Goal: Task Accomplishment & Management: Use online tool/utility

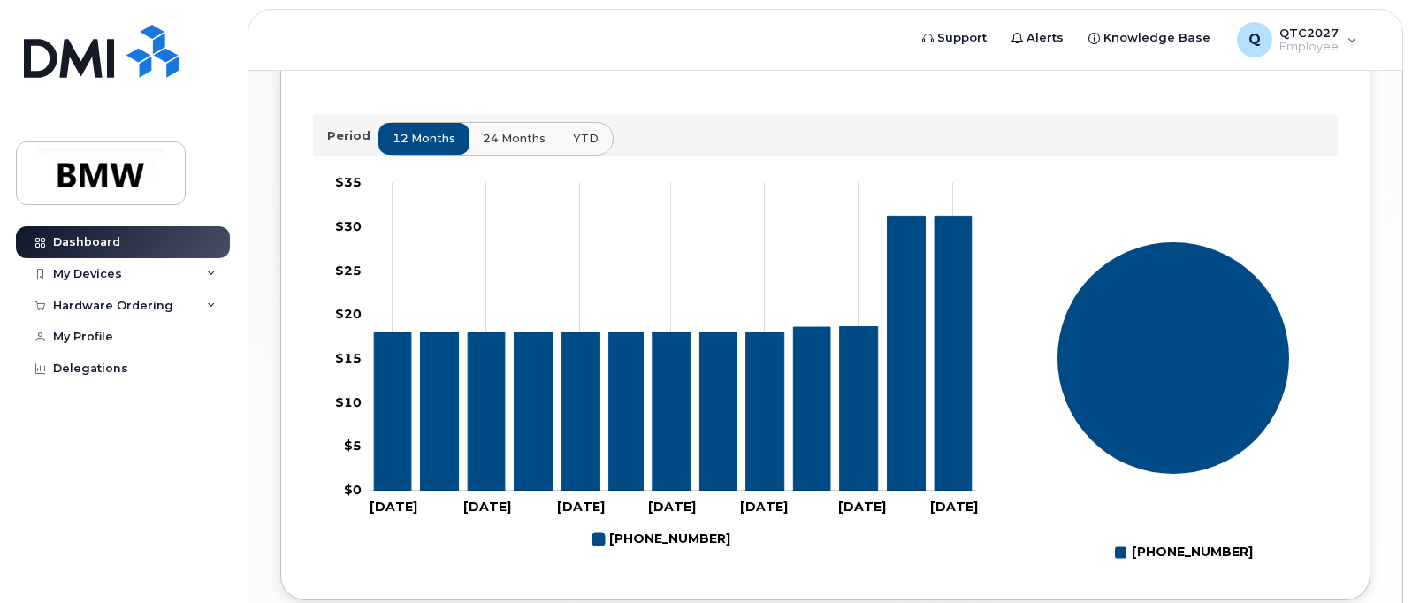
scroll to position [561, 0]
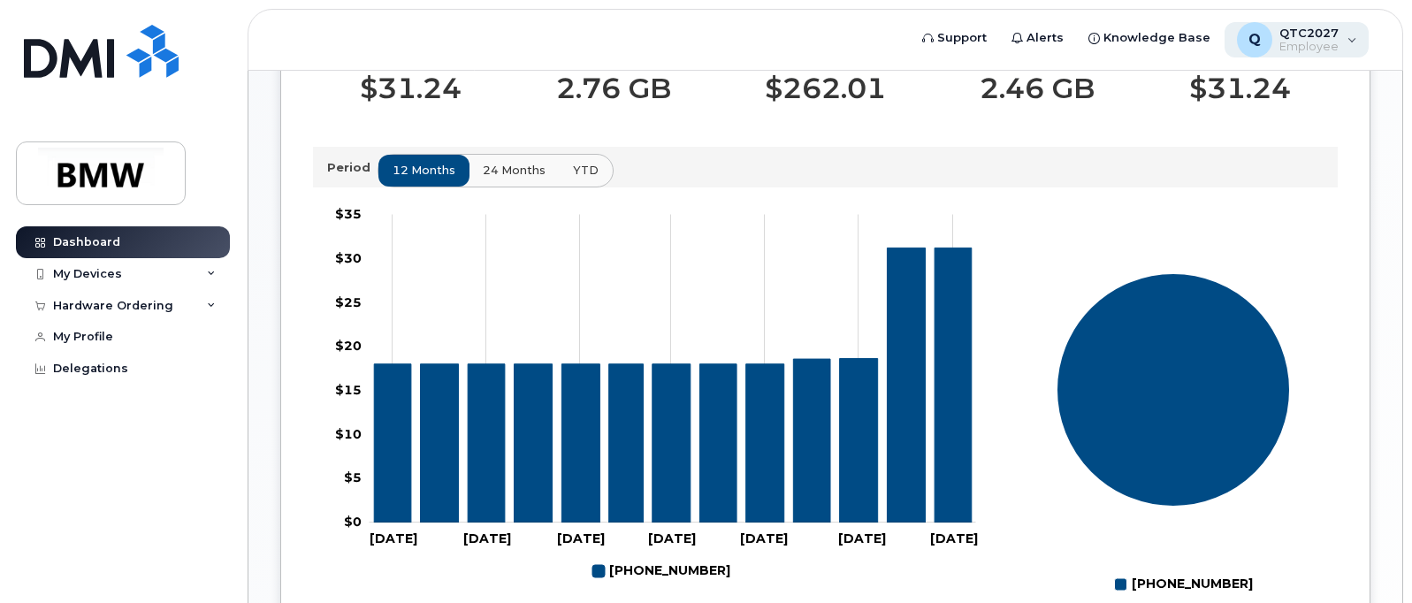
click at [1351, 42] on div "Q QTC2027 Employee" at bounding box center [1296, 39] width 145 height 35
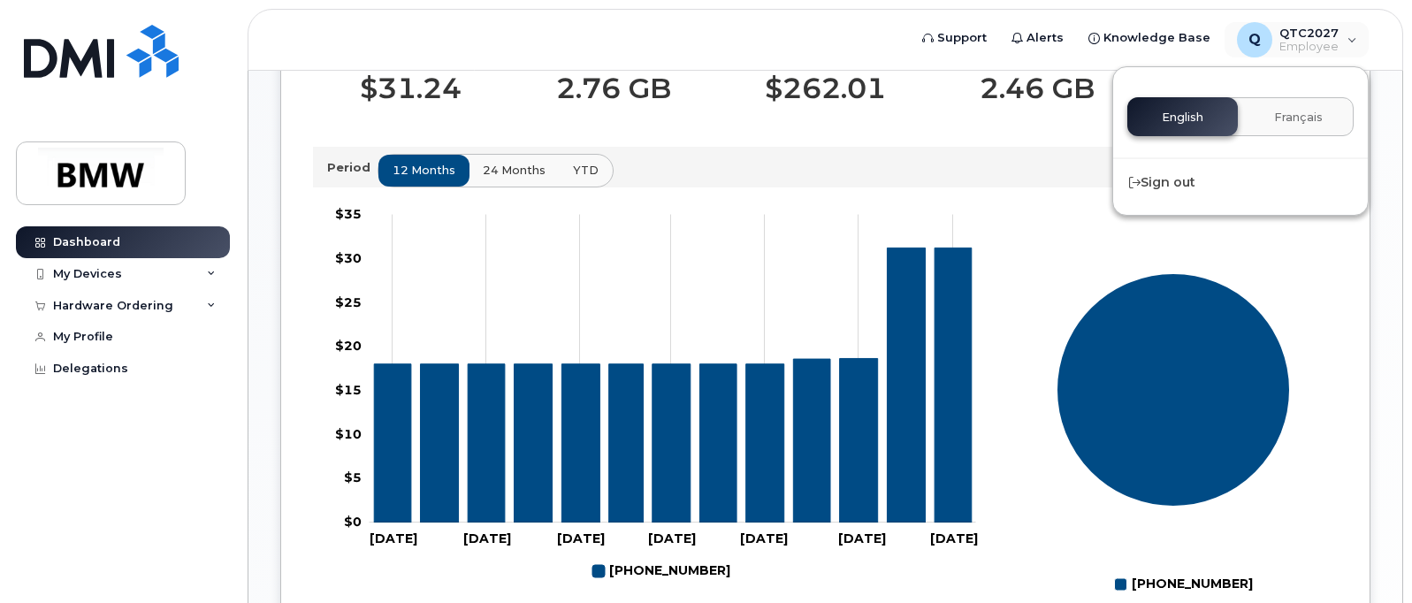
click at [1179, 118] on div "English Français" at bounding box center [1240, 116] width 226 height 39
click at [1312, 37] on span "QTC2027" at bounding box center [1308, 33] width 59 height 14
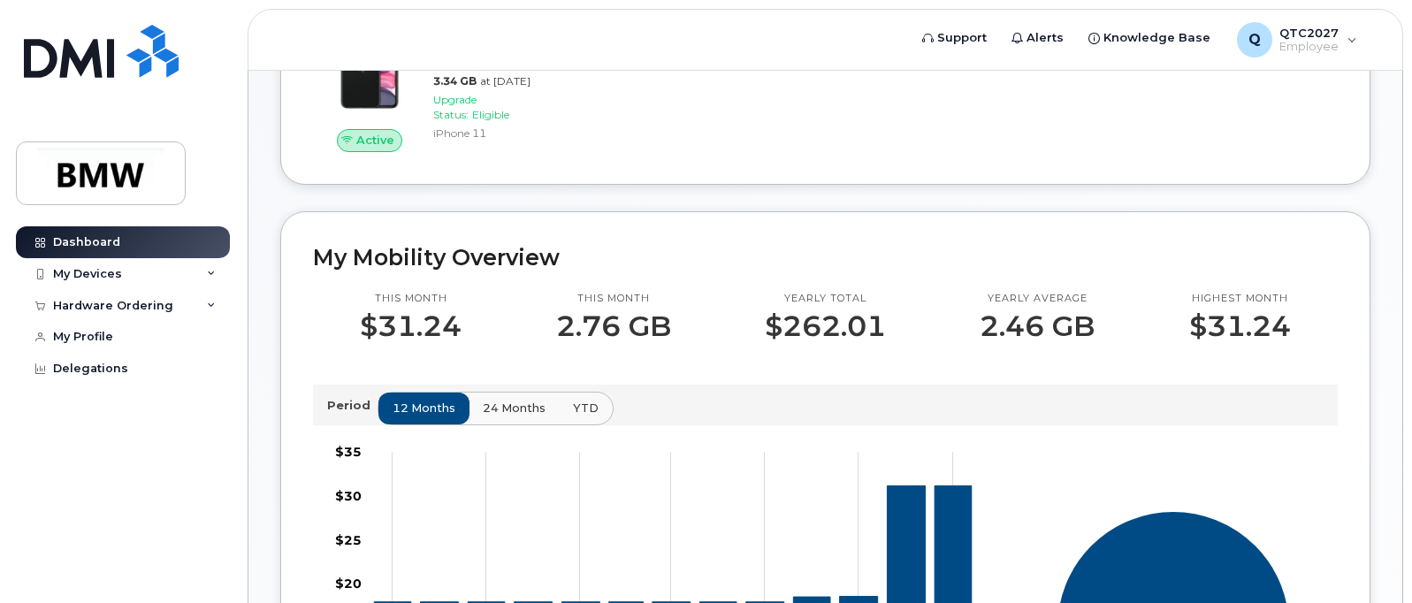
scroll to position [31, 0]
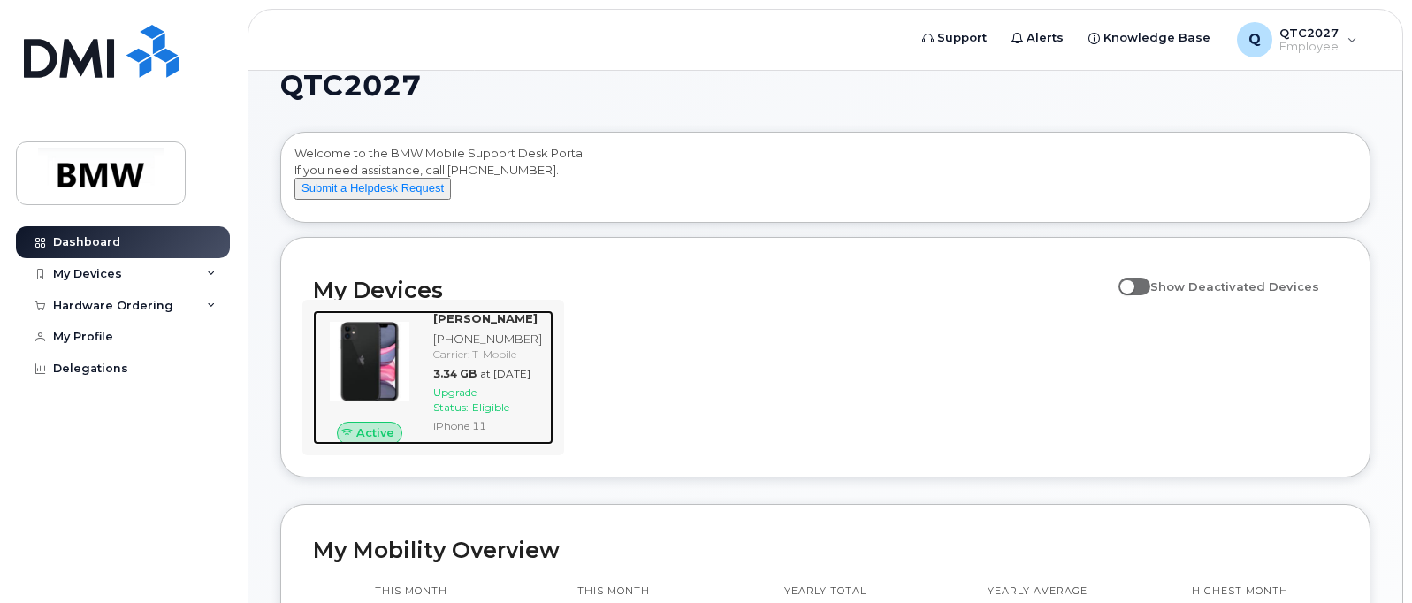
click at [466, 414] on span "Upgrade Status:" at bounding box center [454, 399] width 43 height 28
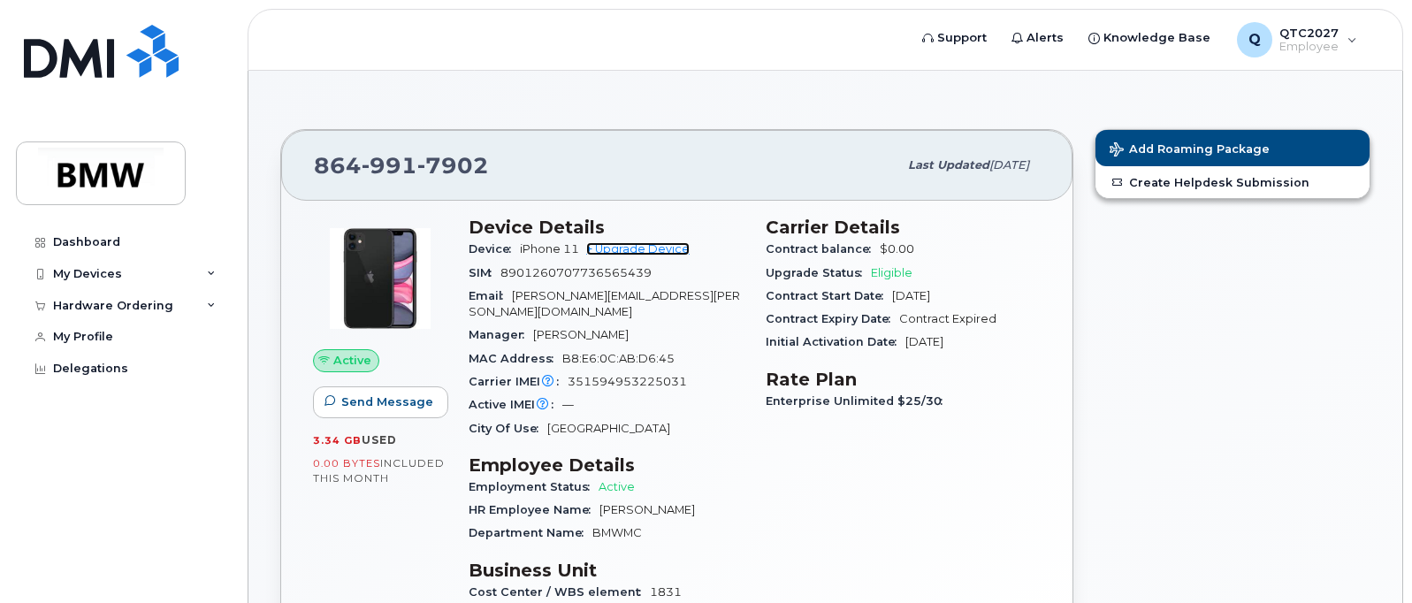
click at [653, 247] on link "+ Upgrade Device" at bounding box center [637, 248] width 103 height 13
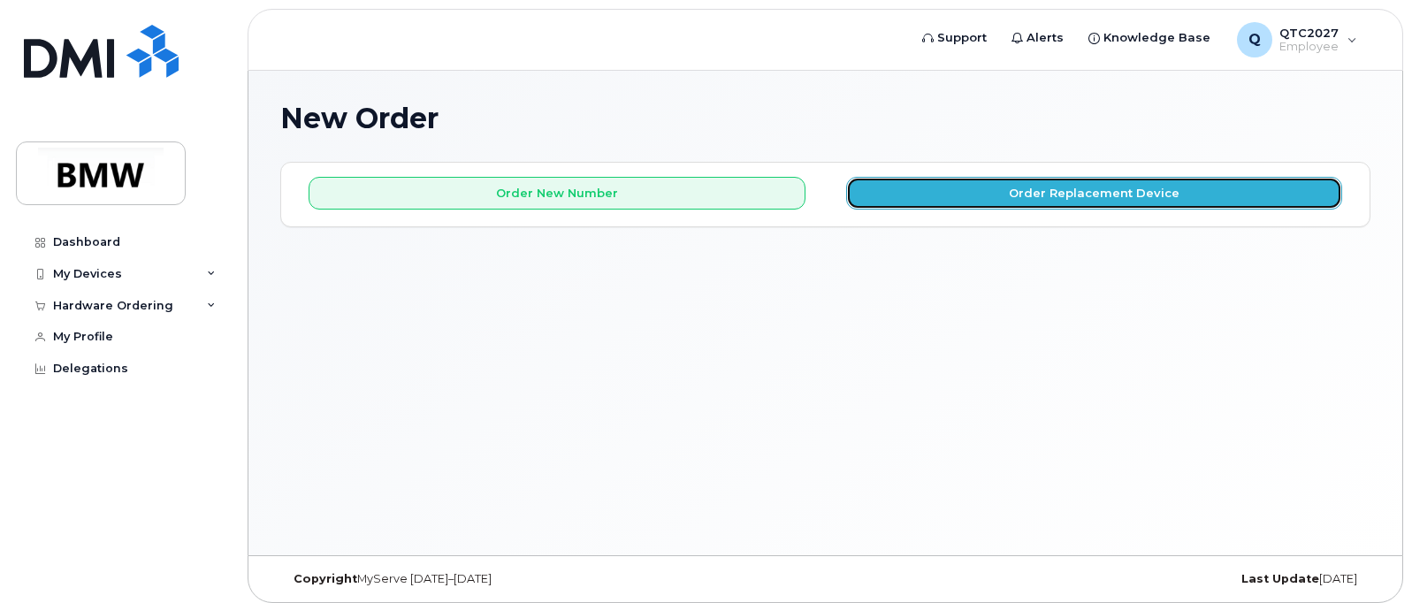
click at [1131, 193] on button "Order Replacement Device" at bounding box center [1094, 193] width 497 height 33
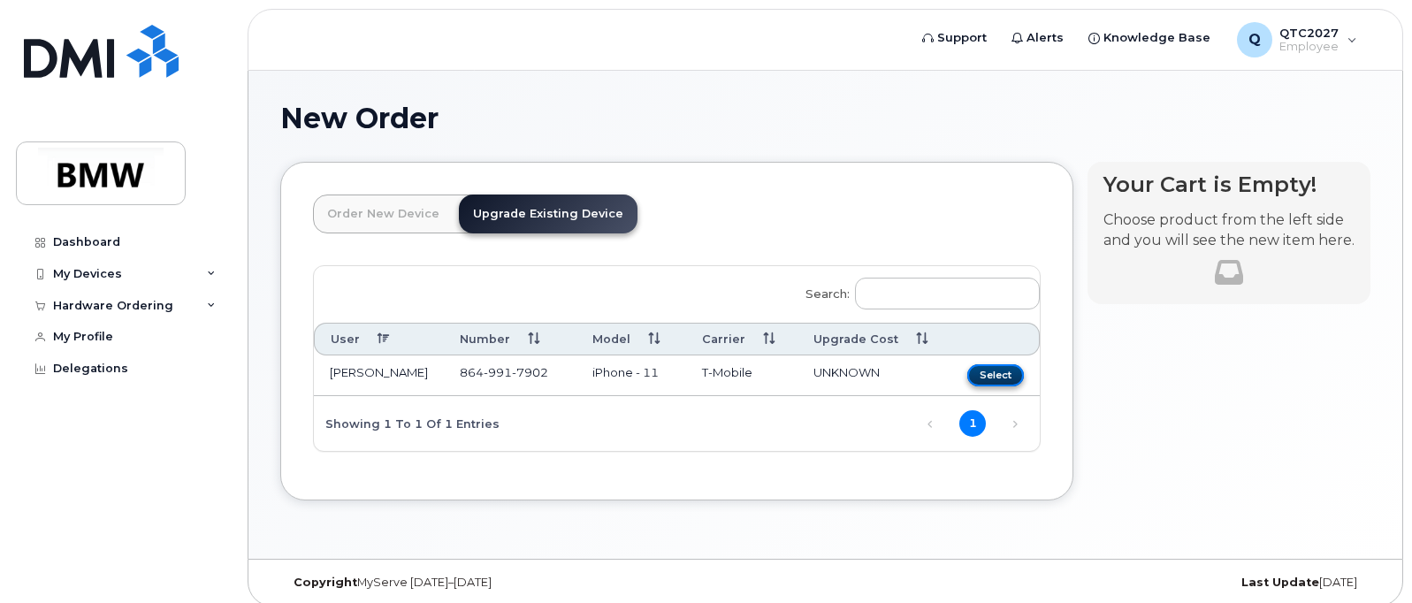
click at [1006, 365] on button "Select" at bounding box center [995, 375] width 57 height 22
